Goal: Task Accomplishment & Management: Manage account settings

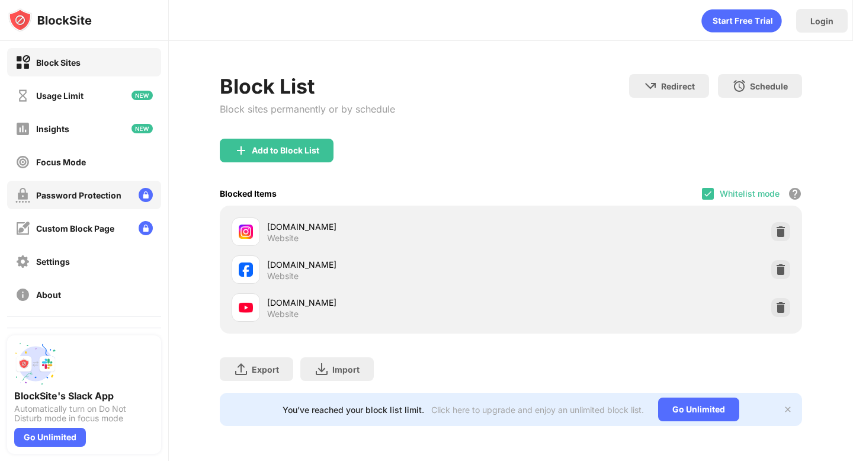
scroll to position [60, 0]
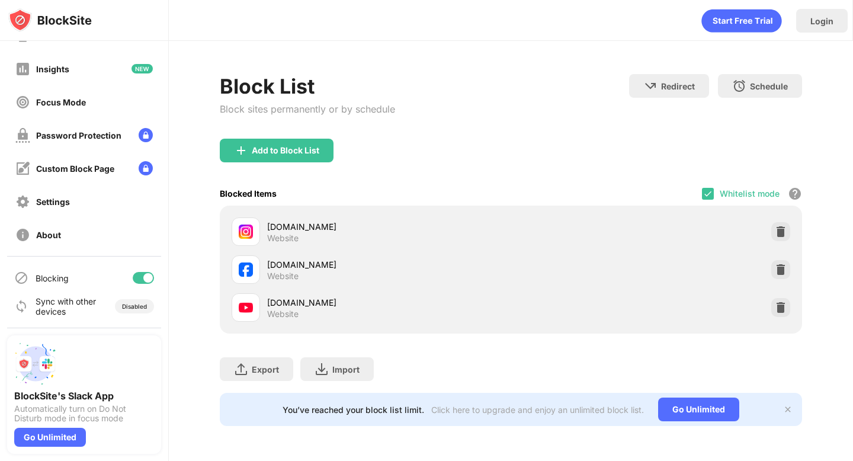
click at [146, 278] on div at bounding box center [147, 277] width 9 height 9
